Goal: Task Accomplishment & Management: Complete application form

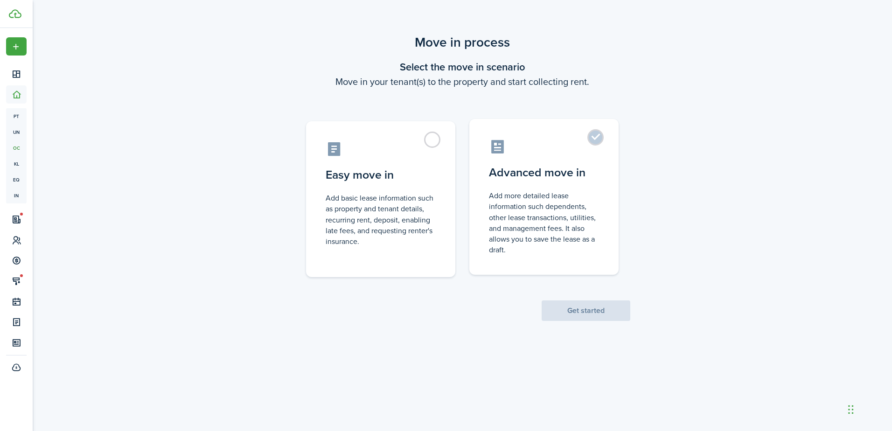
click at [516, 183] on label "Advanced move in Add more detailed lease information such dependents, other lea…" at bounding box center [544, 197] width 149 height 156
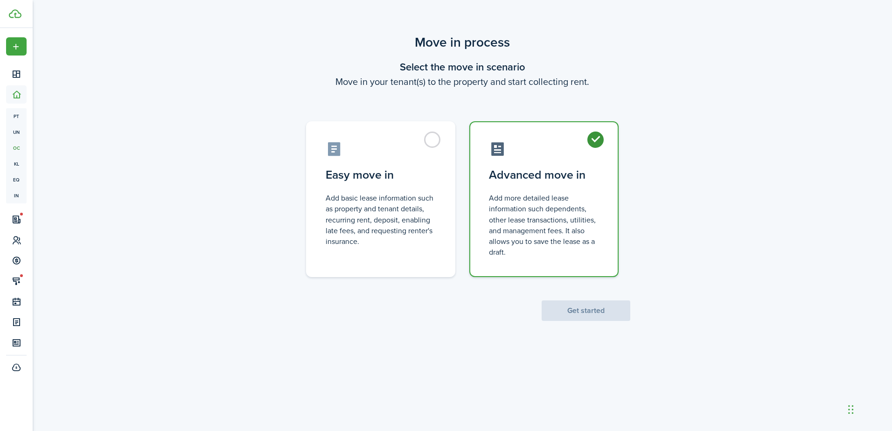
radio input "true"
click at [568, 313] on button "Get started" at bounding box center [586, 311] width 89 height 21
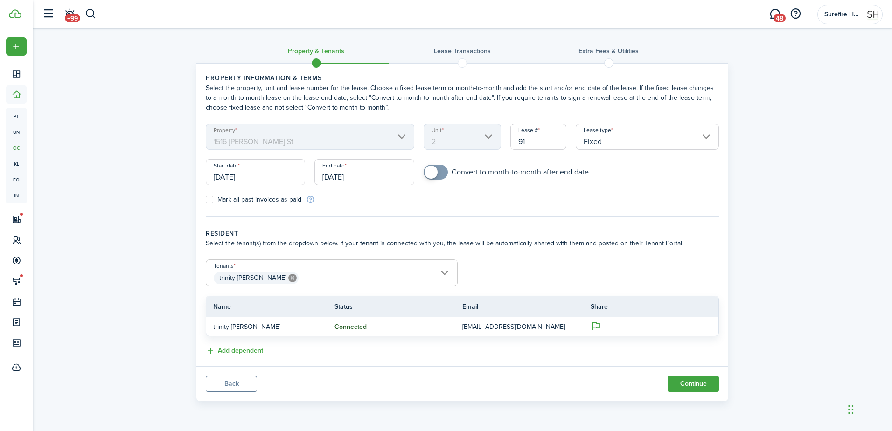
click at [340, 169] on input "[DATE]" at bounding box center [364, 172] width 99 height 26
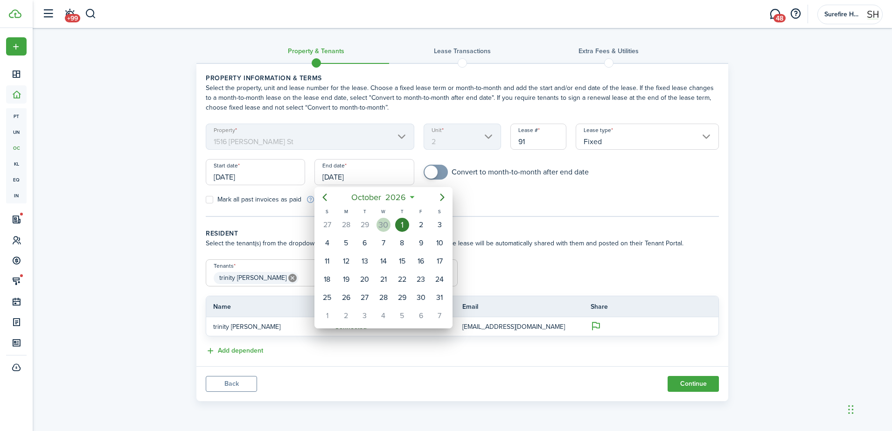
click at [389, 225] on div "30" at bounding box center [384, 225] width 14 height 14
type input "[DATE]"
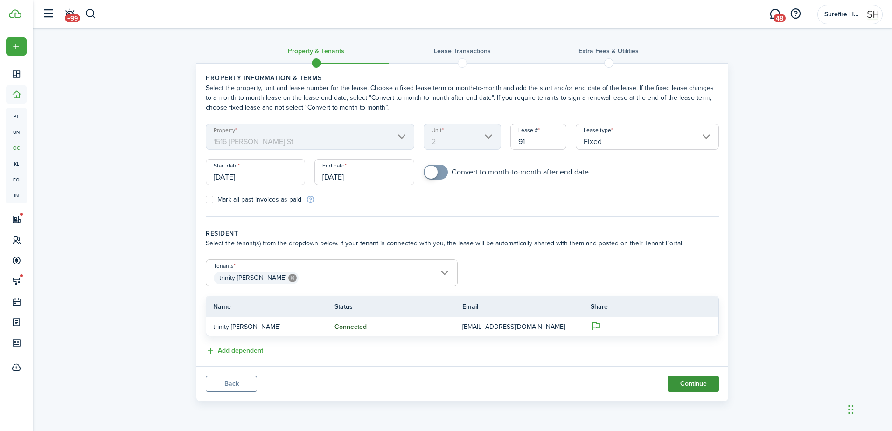
click at [680, 381] on button "Continue" at bounding box center [693, 384] width 51 height 16
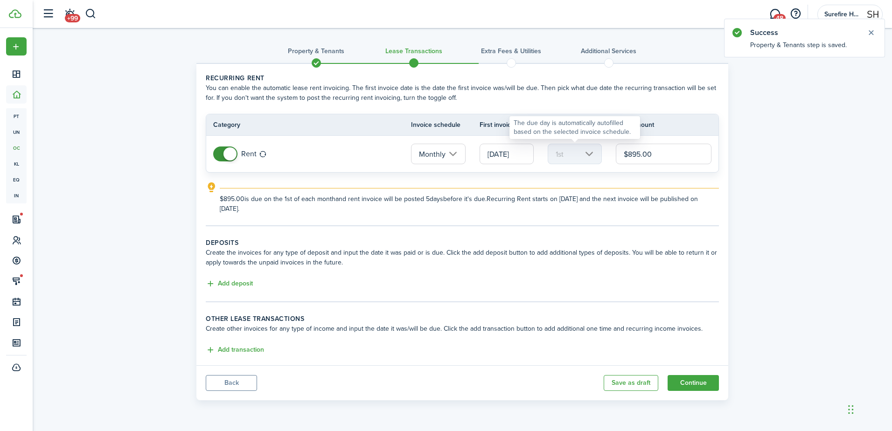
drag, startPoint x: 655, startPoint y: 151, endPoint x: 594, endPoint y: 151, distance: 61.6
click at [594, 151] on tr "Rent Monthly [DATE] 1st $895.00" at bounding box center [462, 154] width 512 height 36
type input "$1,100.00"
click at [493, 200] on explanation-description "$1,100.00 is due on the 1st of each month and rent invoice will be posted 5 day…" at bounding box center [469, 204] width 499 height 20
click at [255, 278] on lease-classic-deposit "Deposits Create the invoices for any type of deposit and input the date it was …" at bounding box center [462, 264] width 513 height 52
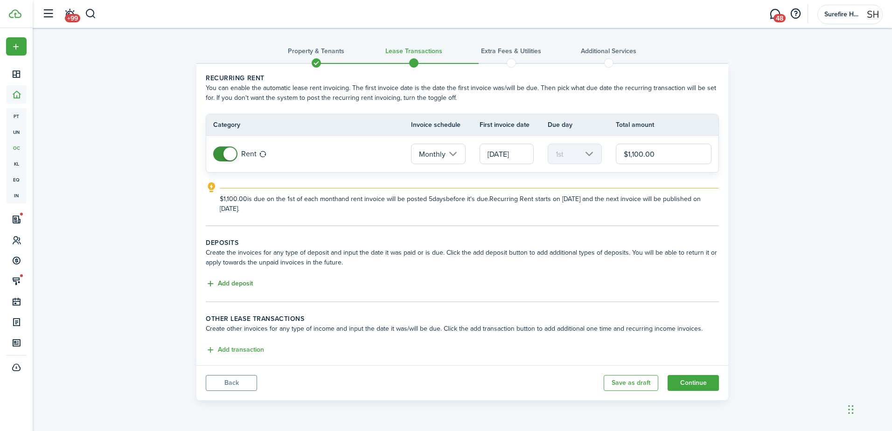
click at [250, 279] on button "Add deposit" at bounding box center [229, 284] width 47 height 11
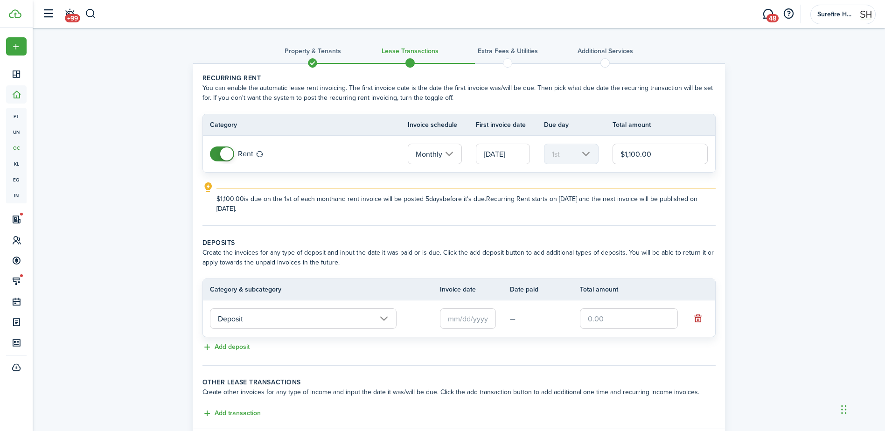
click at [260, 320] on input "Deposit" at bounding box center [303, 319] width 187 height 21
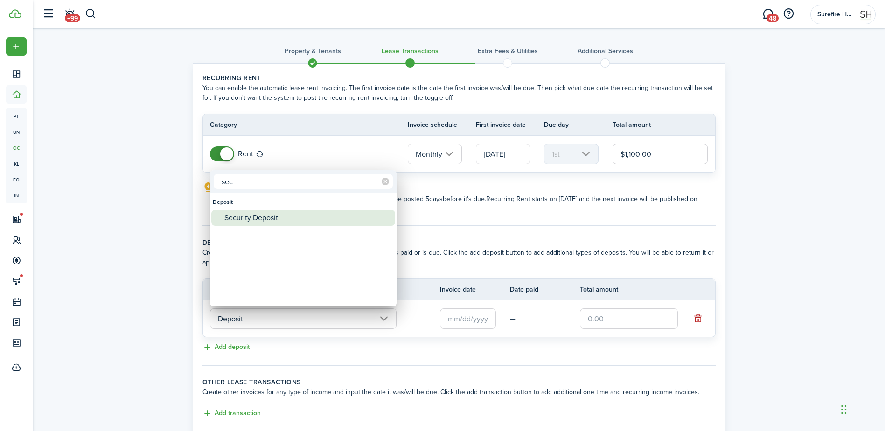
type input "sec"
click at [273, 216] on div "Security Deposit" at bounding box center [307, 218] width 165 height 16
type input "Deposit / Security Deposit"
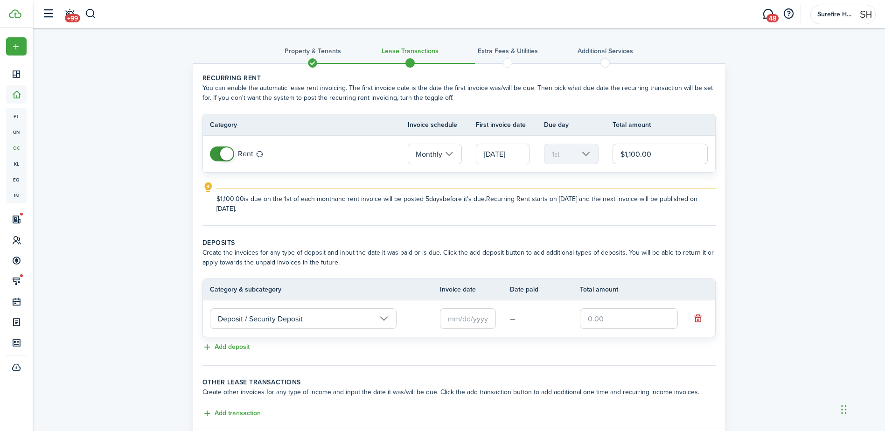
click at [472, 316] on input "text" at bounding box center [468, 319] width 56 height 21
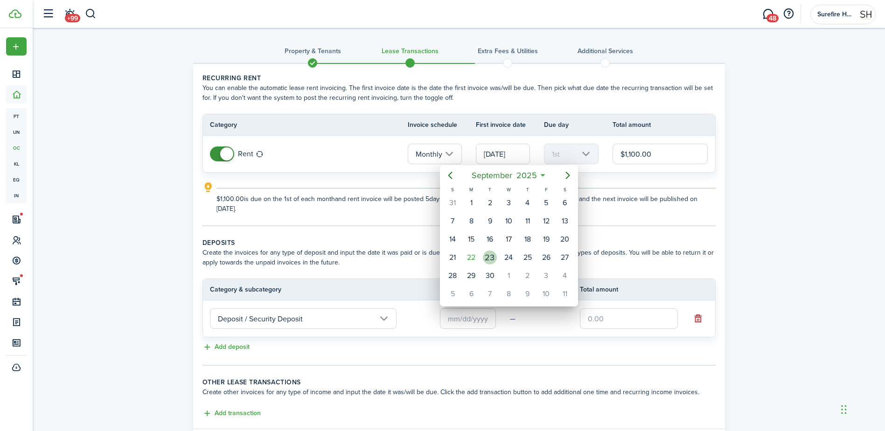
click at [479, 257] on div "22" at bounding box center [471, 258] width 19 height 18
type input "[DATE]"
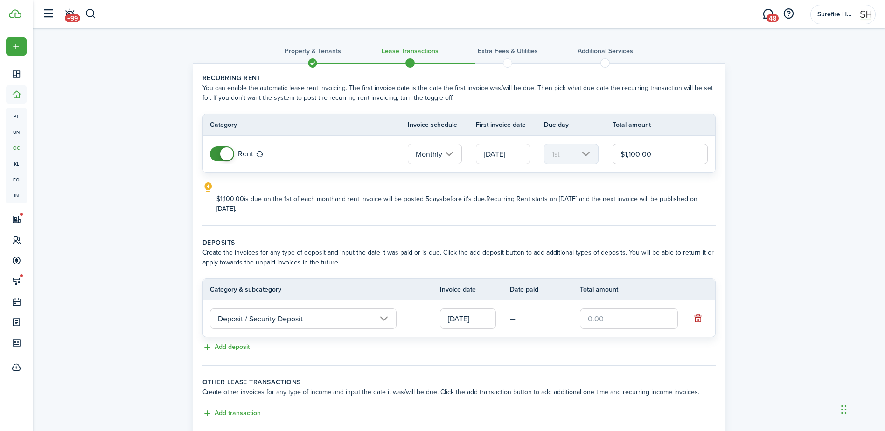
click at [614, 324] on input "text" at bounding box center [629, 319] width 98 height 21
type input "$1,100.00"
click at [592, 345] on div "Add deposit" at bounding box center [459, 347] width 513 height 11
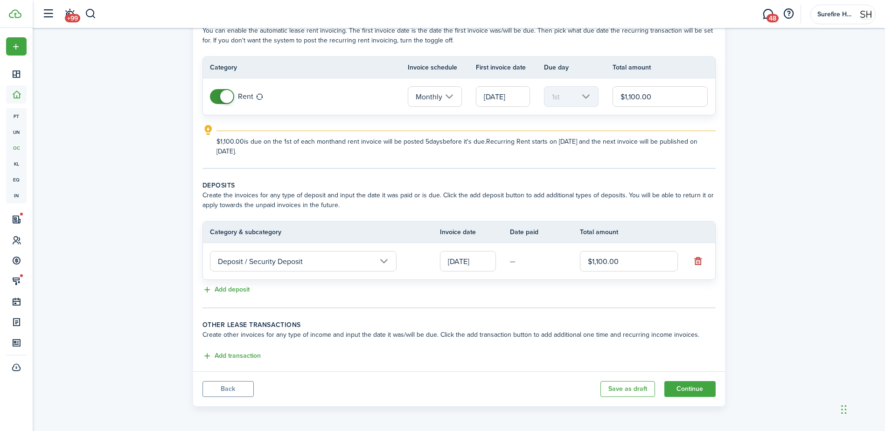
scroll to position [58, 0]
click at [685, 386] on button "Continue" at bounding box center [690, 388] width 51 height 16
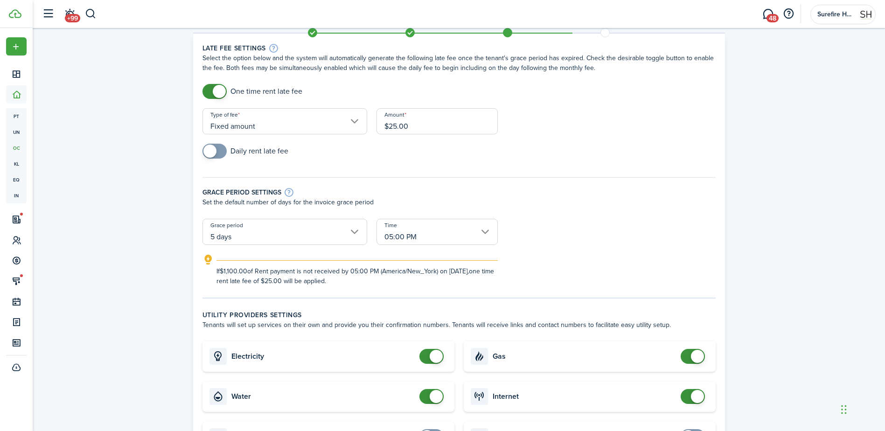
scroll to position [47, 0]
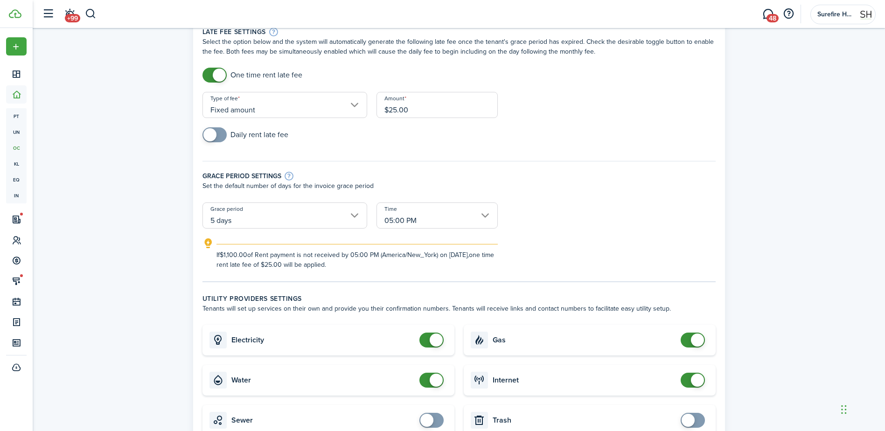
click at [395, 109] on input "$25.00" at bounding box center [437, 105] width 121 height 26
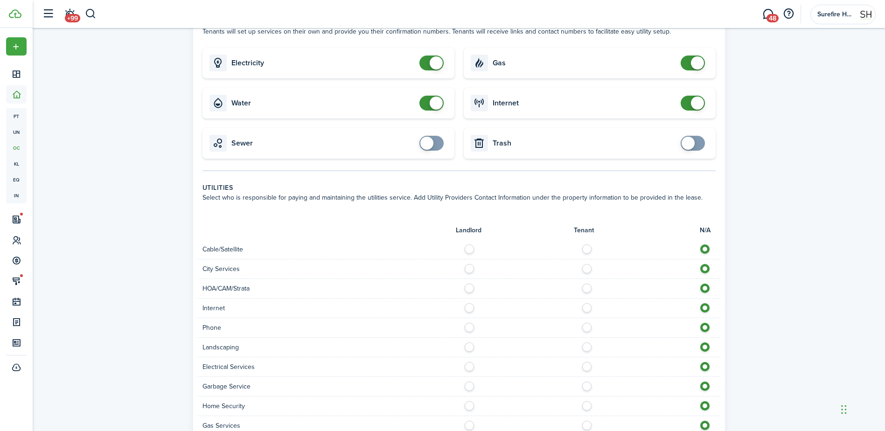
scroll to position [233, 0]
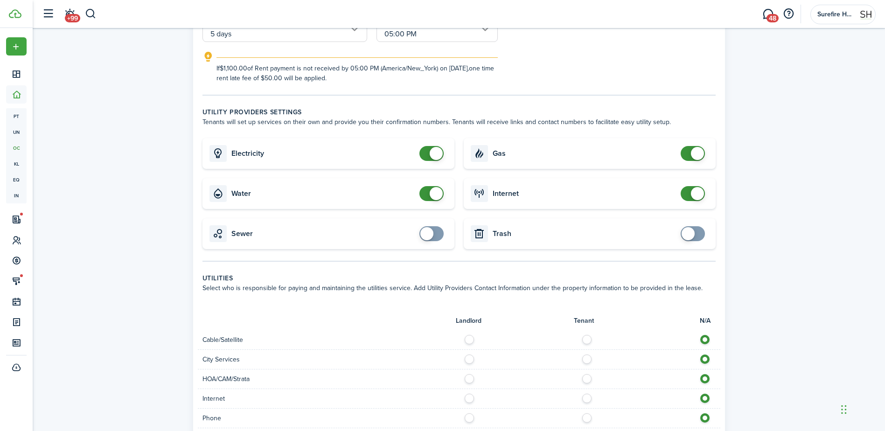
type input "$50.00"
checkbox input "false"
click at [429, 197] on span at bounding box center [431, 193] width 9 height 15
checkbox input "false"
click at [692, 152] on span at bounding box center [697, 153] width 13 height 13
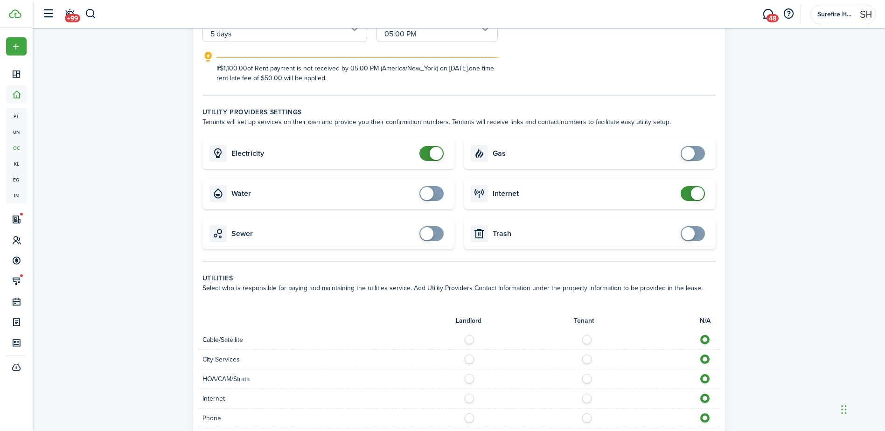
click at [689, 194] on span at bounding box center [692, 193] width 9 height 15
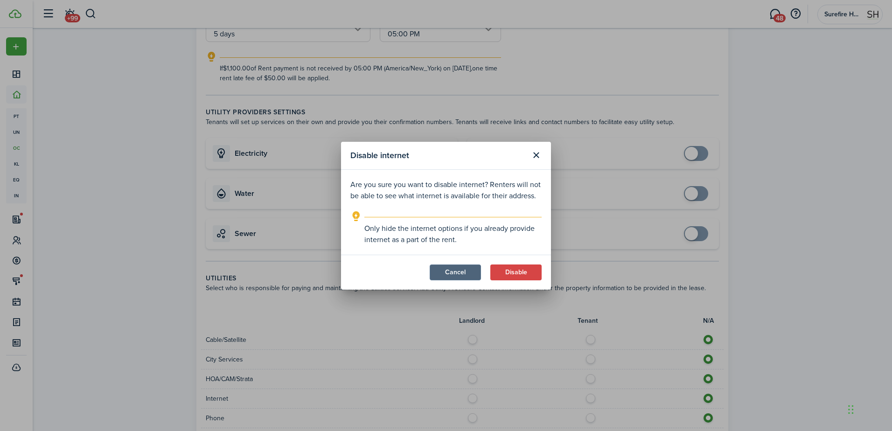
click at [463, 279] on button "Cancel" at bounding box center [455, 273] width 51 height 16
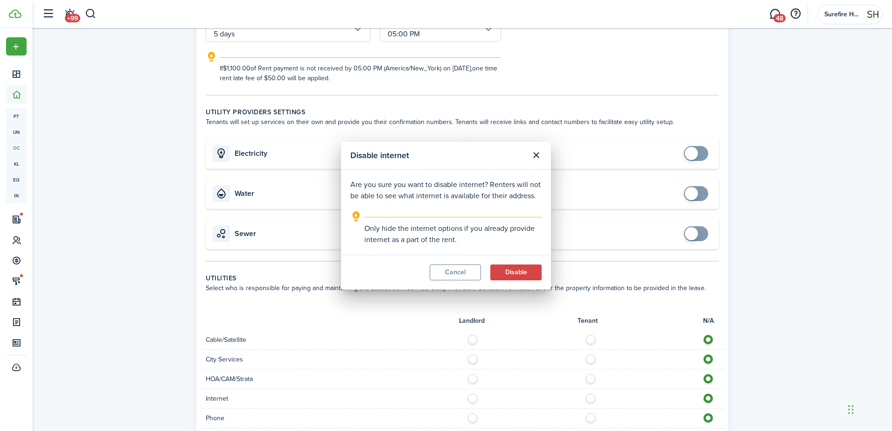
checkbox input "true"
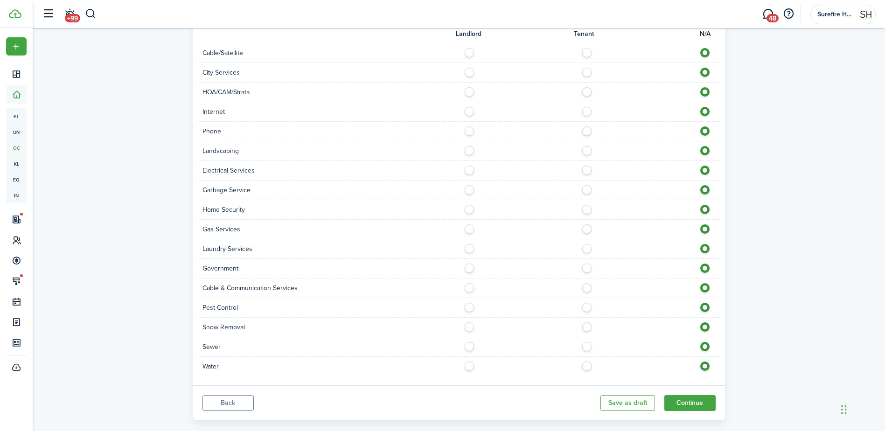
scroll to position [535, 0]
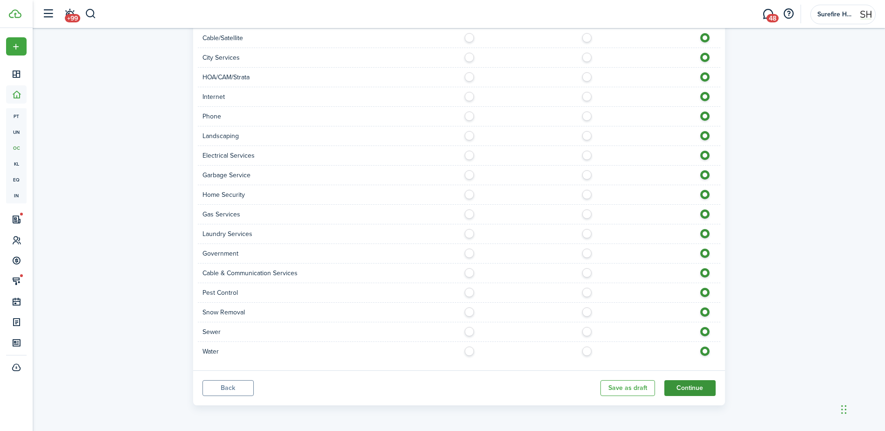
click at [709, 390] on button "Continue" at bounding box center [690, 388] width 51 height 16
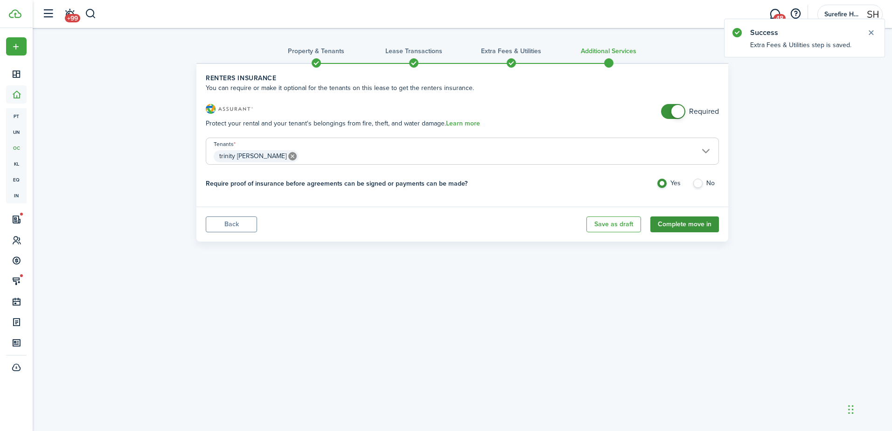
click at [685, 225] on button "Complete move in" at bounding box center [685, 225] width 69 height 16
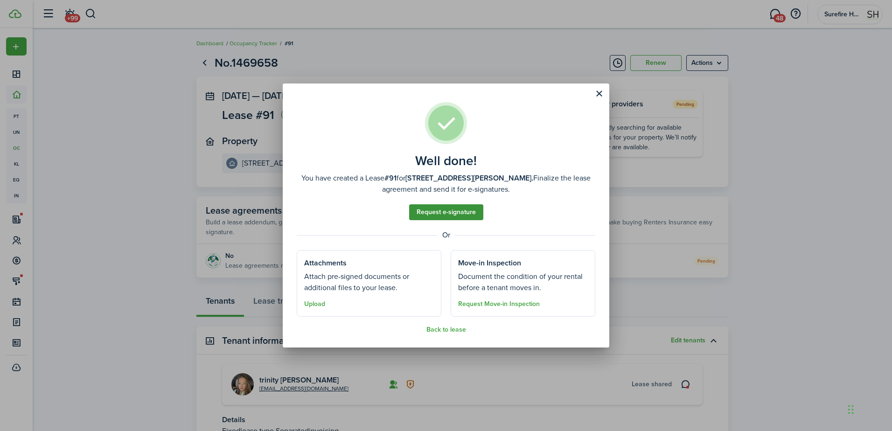
click at [449, 217] on link "Request e-signature" at bounding box center [446, 212] width 74 height 16
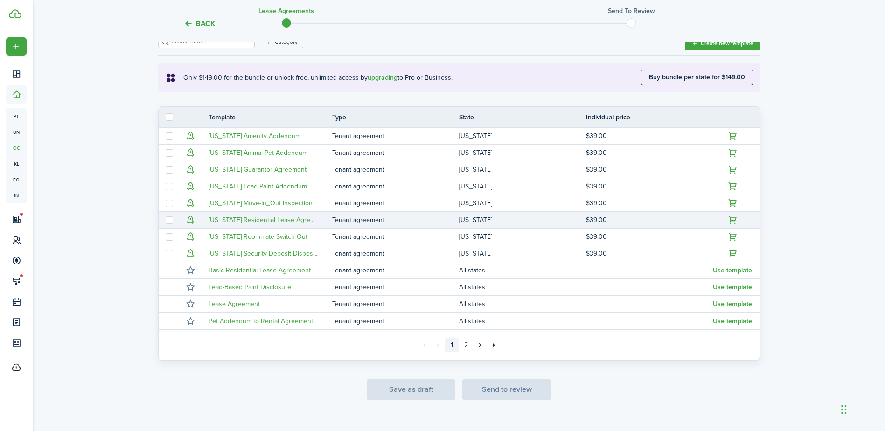
scroll to position [158, 0]
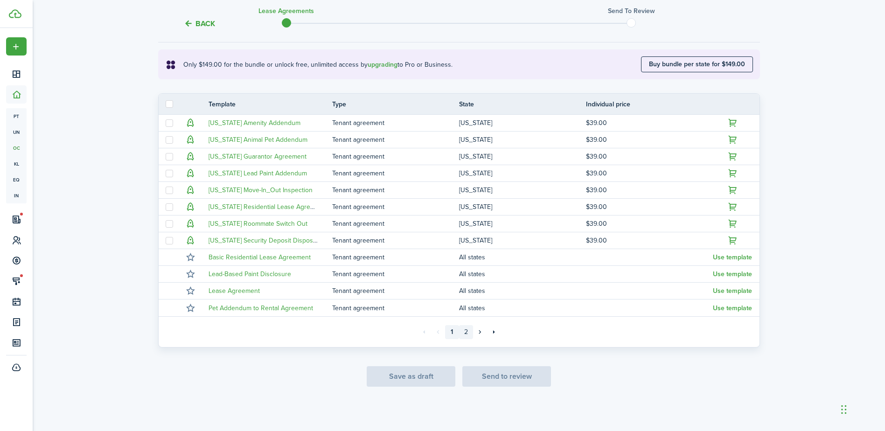
click at [464, 332] on link "2" at bounding box center [466, 332] width 14 height 14
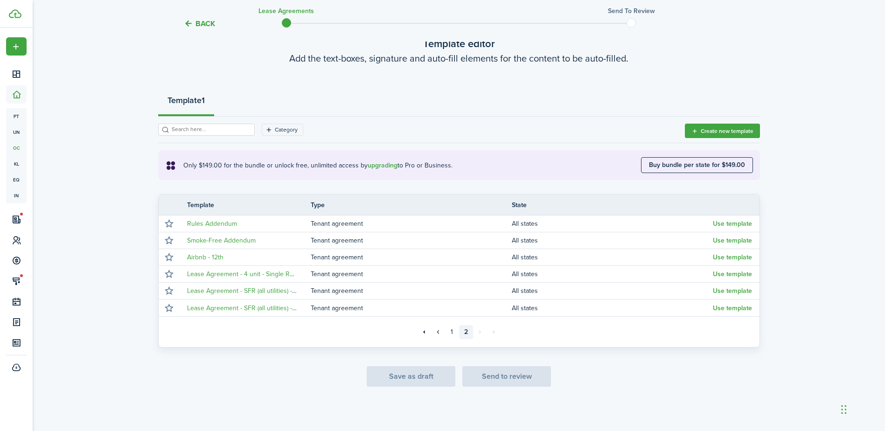
scroll to position [57, 0]
click at [239, 313] on td "Lease Agreement - SFR (all utilities) - Single Resident" at bounding box center [245, 308] width 131 height 13
click at [236, 309] on link "Lease Agreement - SFR (all utilities) - Single Resident" at bounding box center [263, 308] width 152 height 10
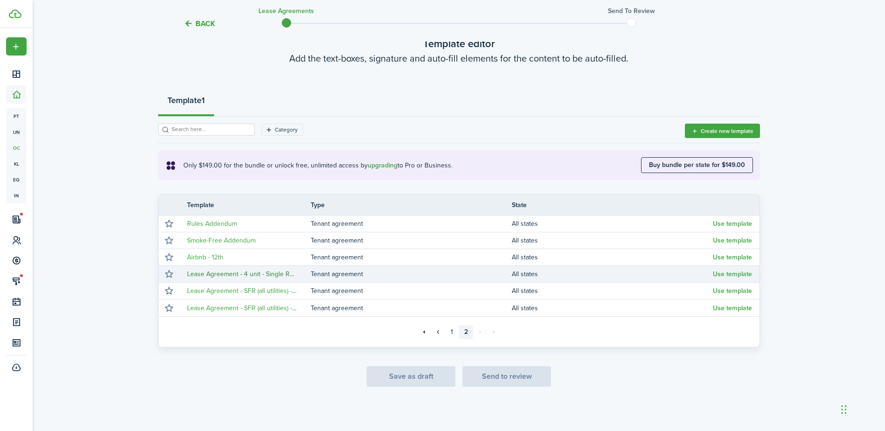
click at [262, 276] on link "Lease Agreement - 4 unit - Single Resident" at bounding box center [249, 274] width 124 height 10
